Goal: Information Seeking & Learning: Check status

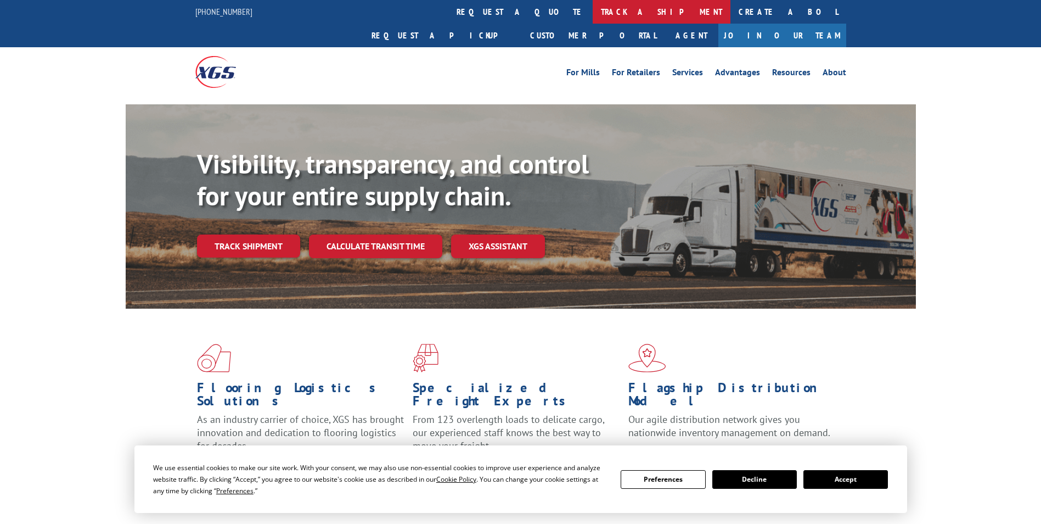
click at [593, 10] on link "track a shipment" at bounding box center [662, 12] width 138 height 24
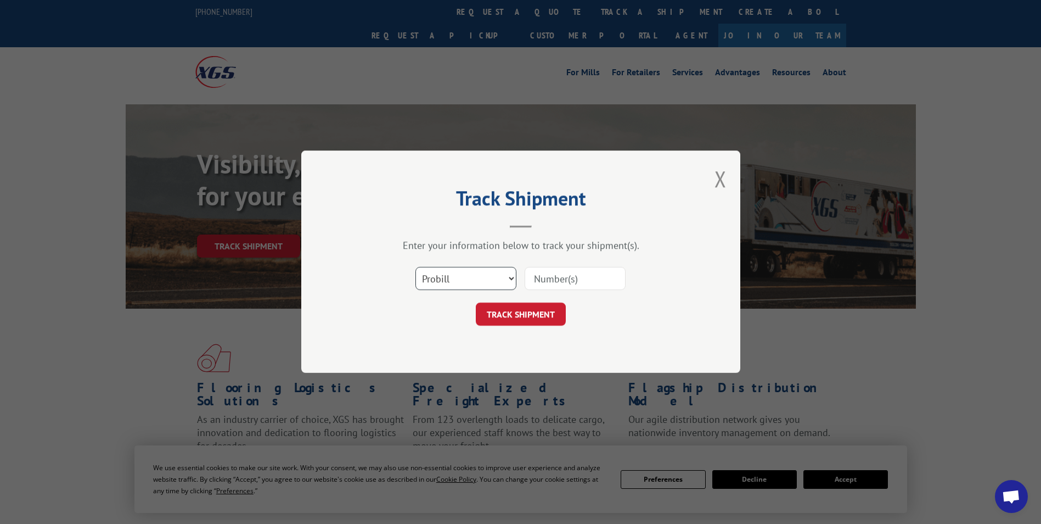
click at [510, 278] on select "Select category... Probill BOL PO" at bounding box center [465, 278] width 101 height 23
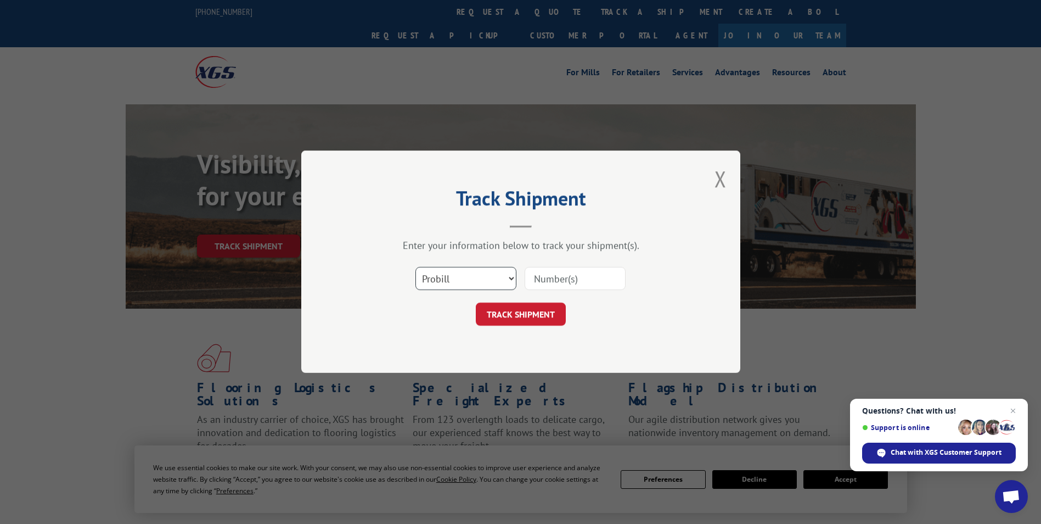
select select "bol"
click at [415, 267] on select "Select category... Probill BOL PO" at bounding box center [465, 278] width 101 height 23
click at [547, 286] on input at bounding box center [575, 278] width 101 height 23
paste input "5181767"
type input "5181767"
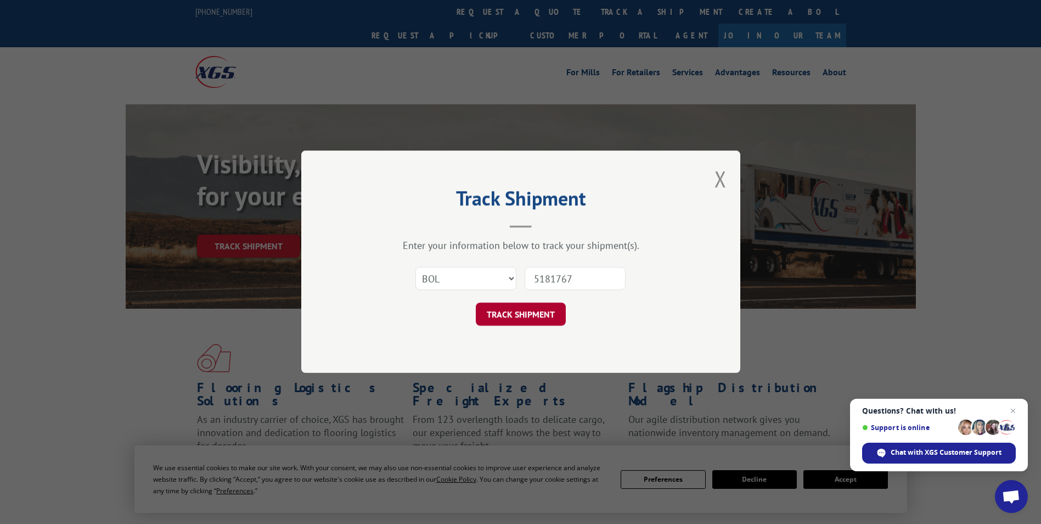
click at [503, 312] on button "TRACK SHIPMENT" at bounding box center [521, 314] width 90 height 23
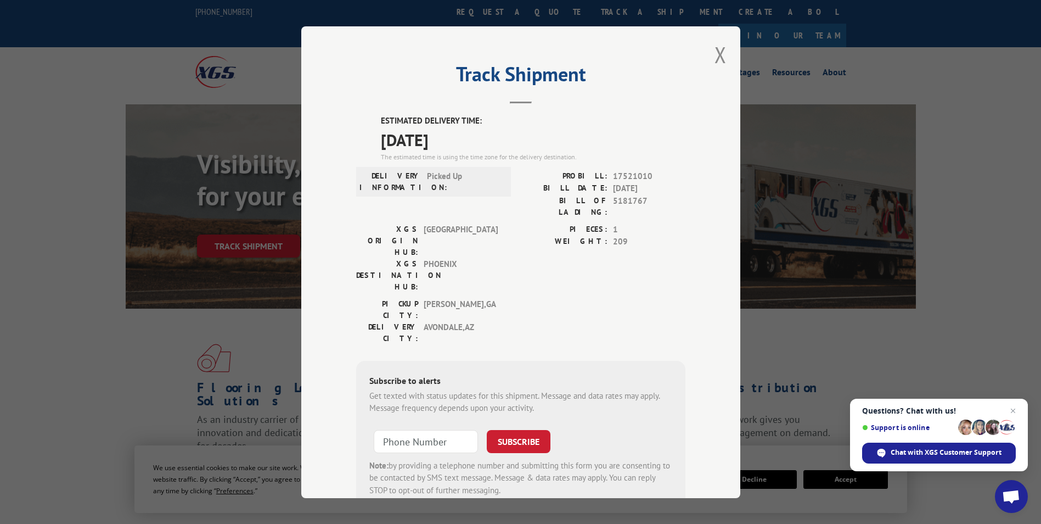
drag, startPoint x: 375, startPoint y: 120, endPoint x: 494, endPoint y: 130, distance: 119.5
click at [494, 130] on div "ESTIMATED DELIVERY TIME: [DATE] The estimated time is using the time zone for t…" at bounding box center [520, 312] width 329 height 395
drag, startPoint x: 494, startPoint y: 130, endPoint x: 442, endPoint y: 131, distance: 52.1
copy div "ESTIMATED DELIVERY TIME: [DATE]"
click at [715, 59] on button "Close modal" at bounding box center [720, 54] width 12 height 29
